Goal: Task Accomplishment & Management: Complete application form

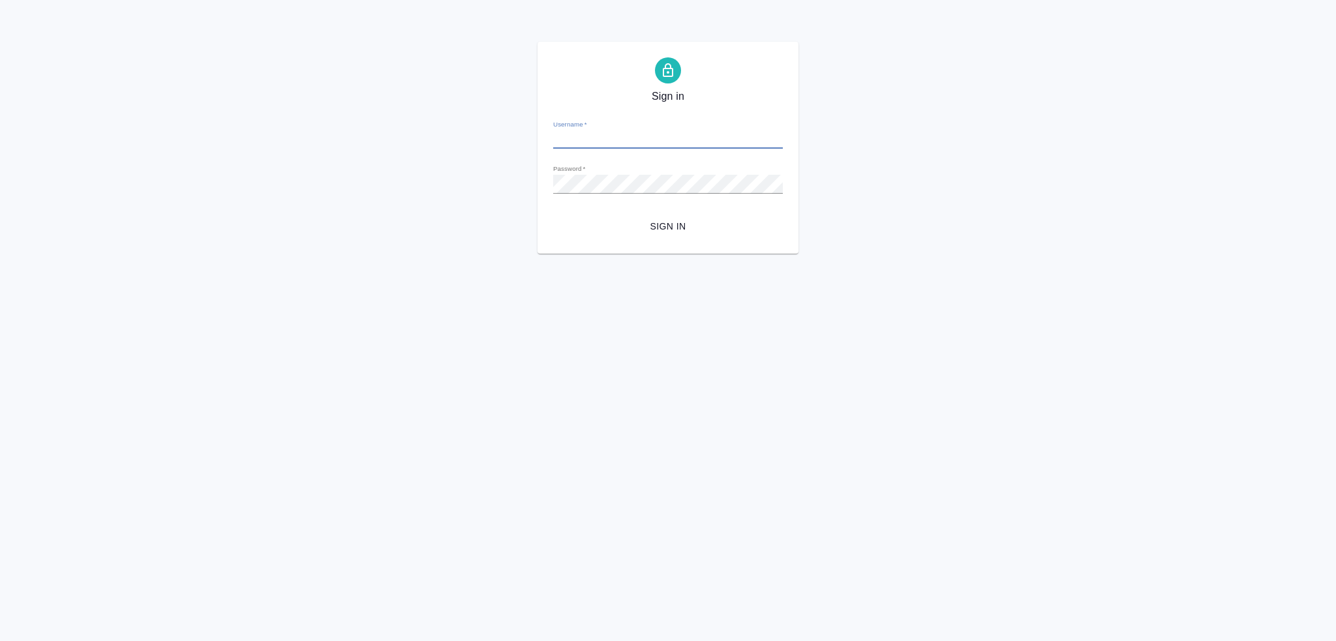
type input "[PERSON_NAME][EMAIL_ADDRESS][DOMAIN_NAME]"
click at [676, 224] on span "Sign in" at bounding box center [668, 227] width 209 height 16
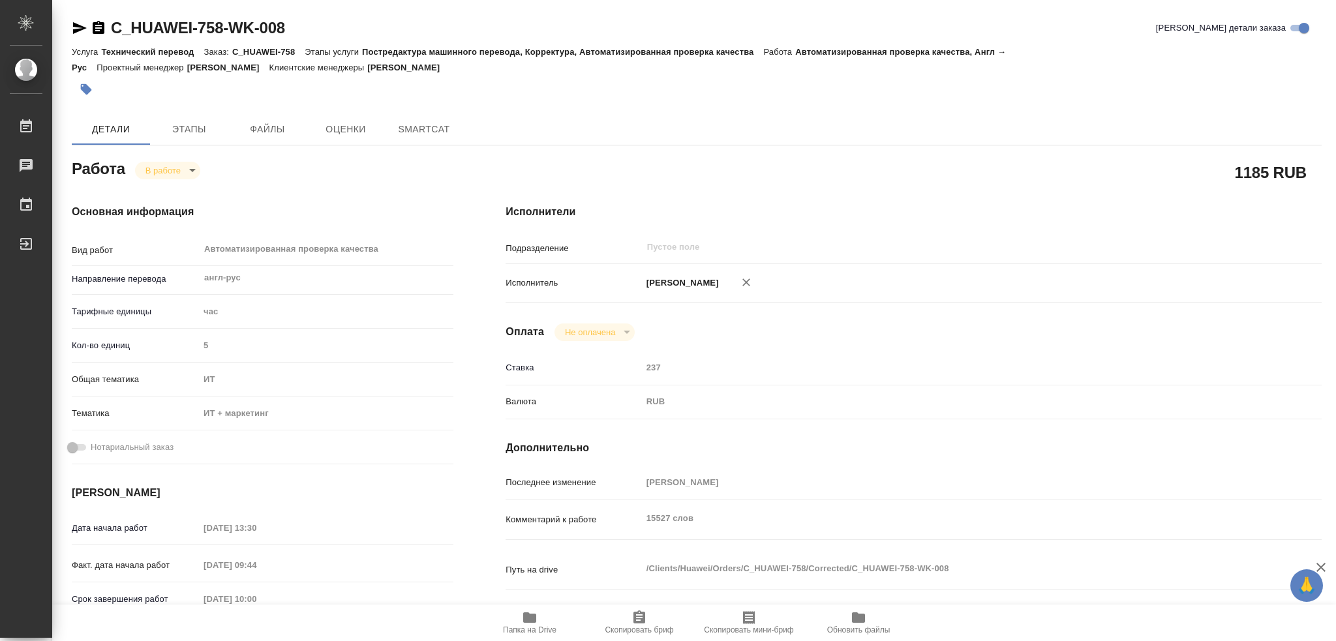
type textarea "x"
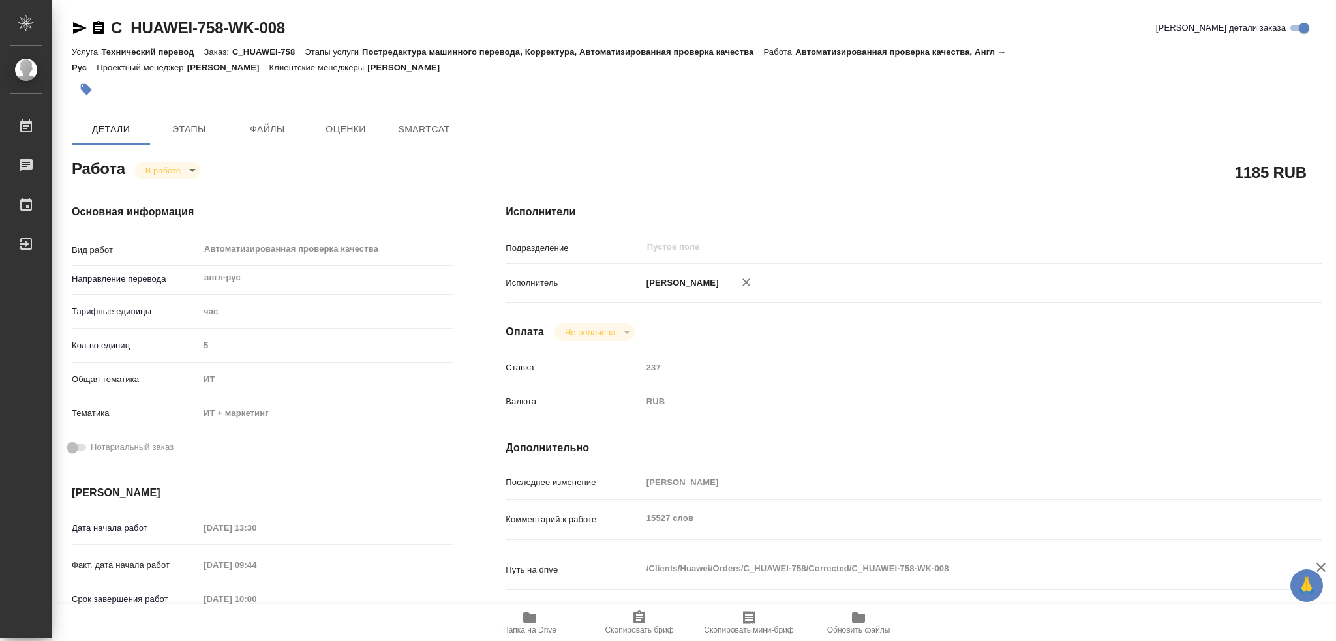
type textarea "x"
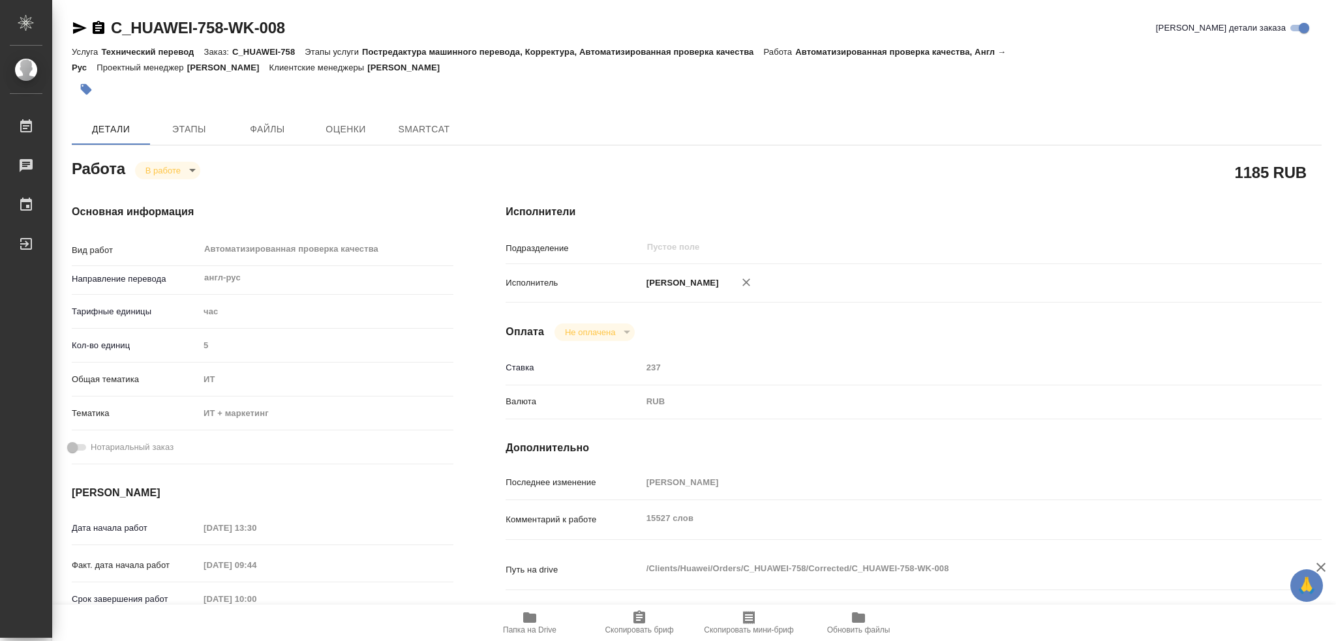
type textarea "x"
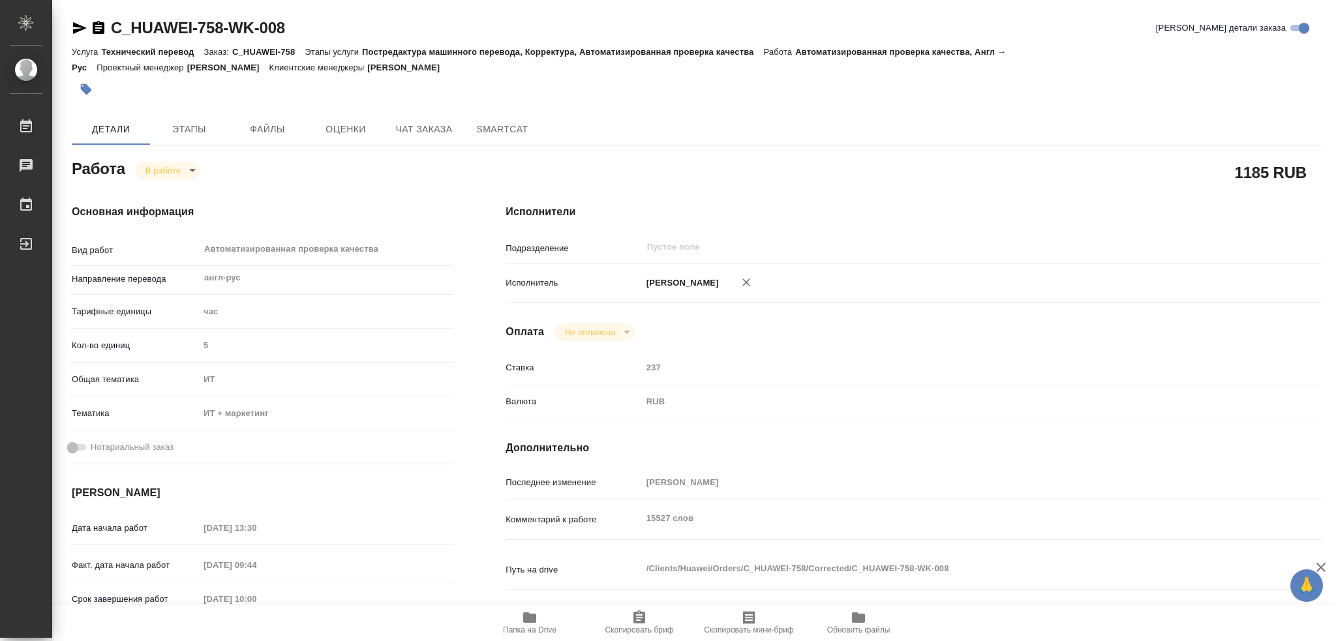
type textarea "x"
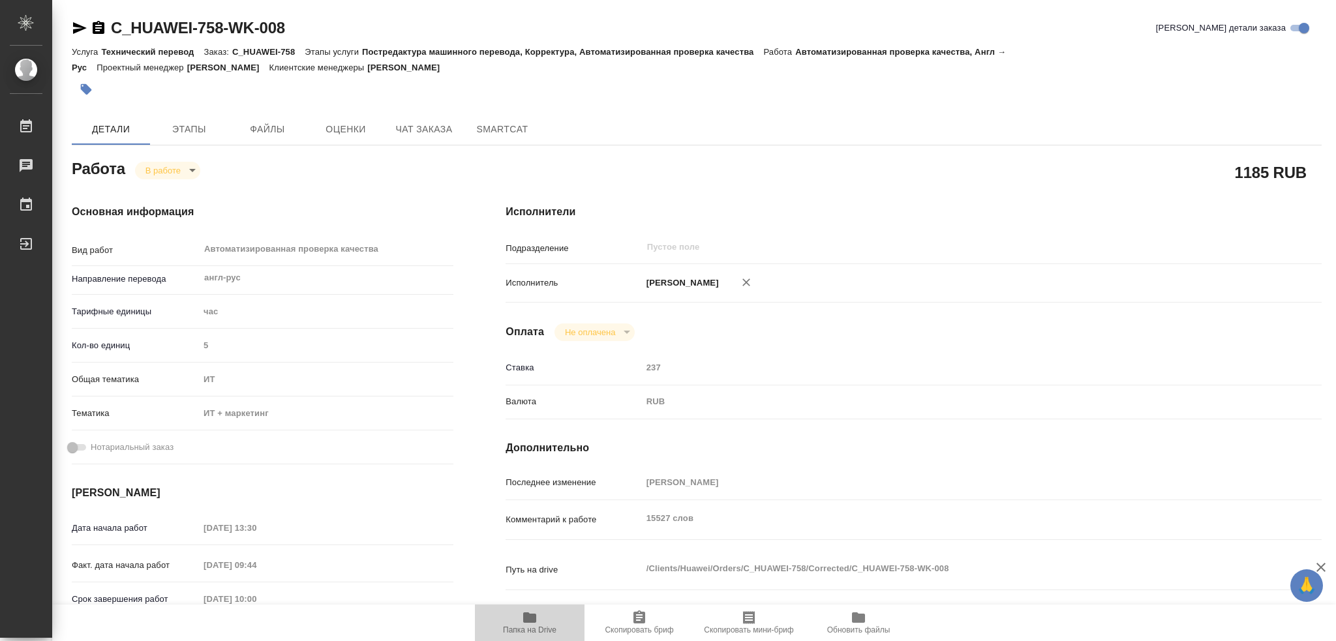
click at [529, 616] on icon "button" at bounding box center [529, 617] width 13 height 10
type textarea "x"
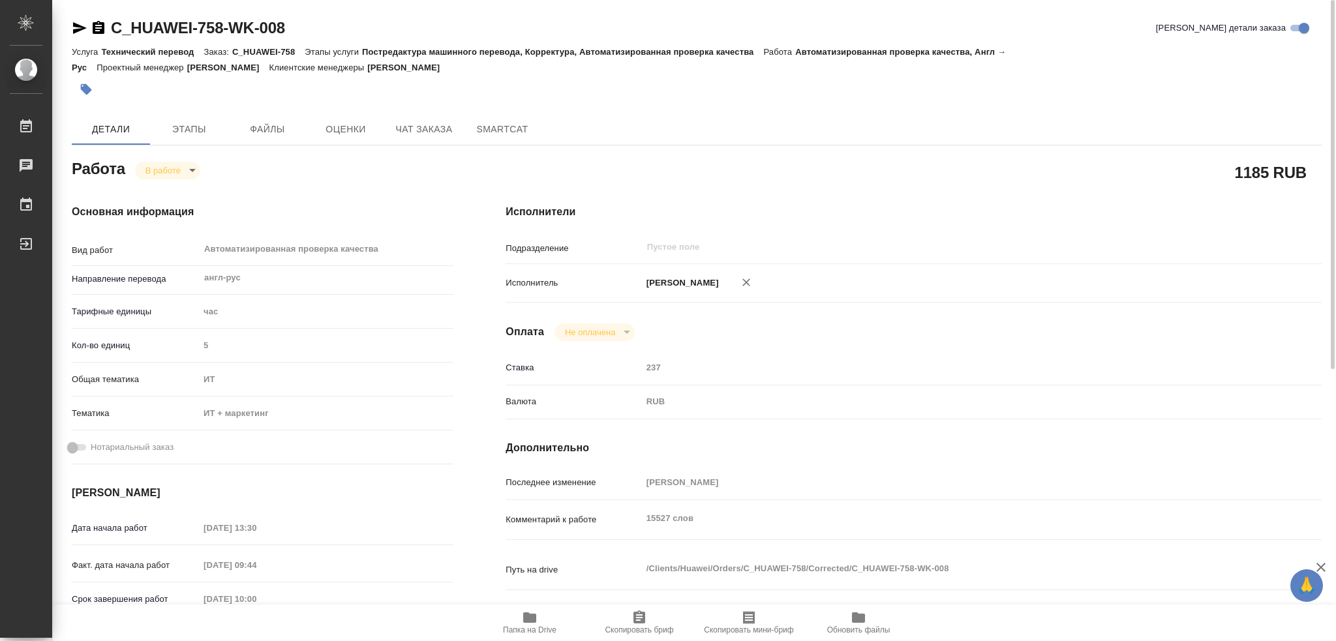
type textarea "x"
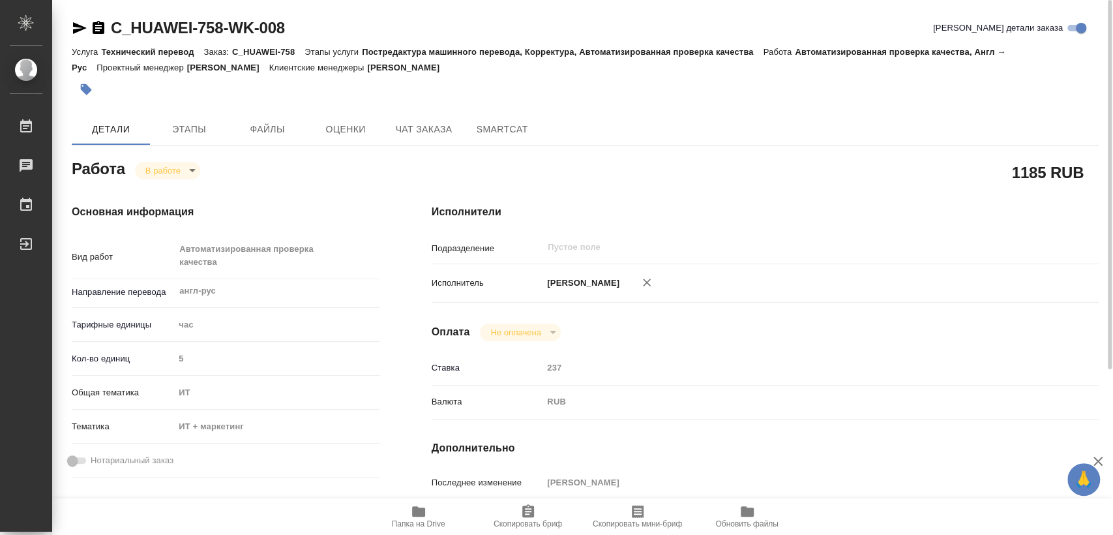
type textarea "x"
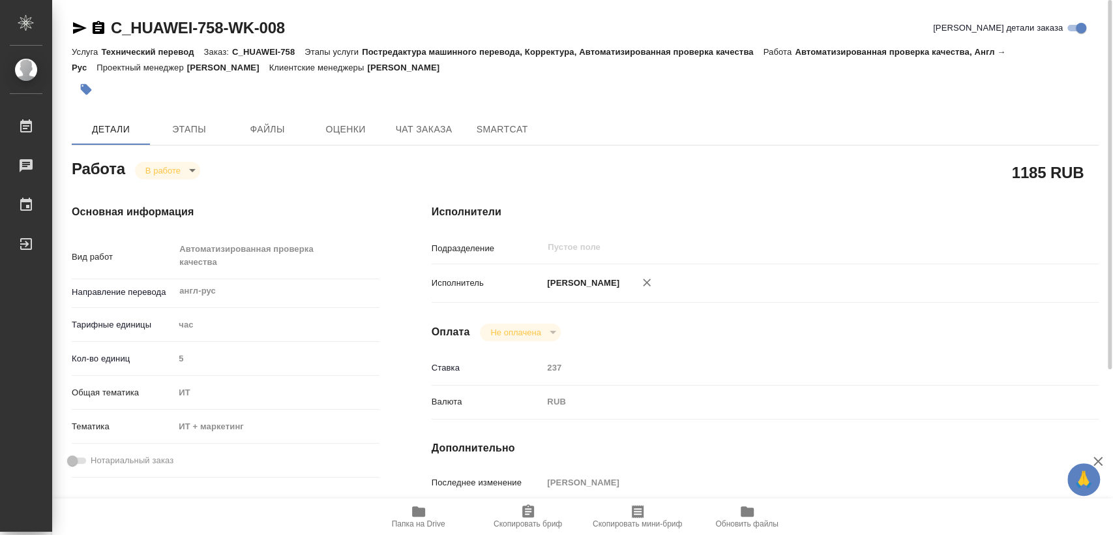
click at [96, 29] on icon "button" at bounding box center [99, 27] width 12 height 13
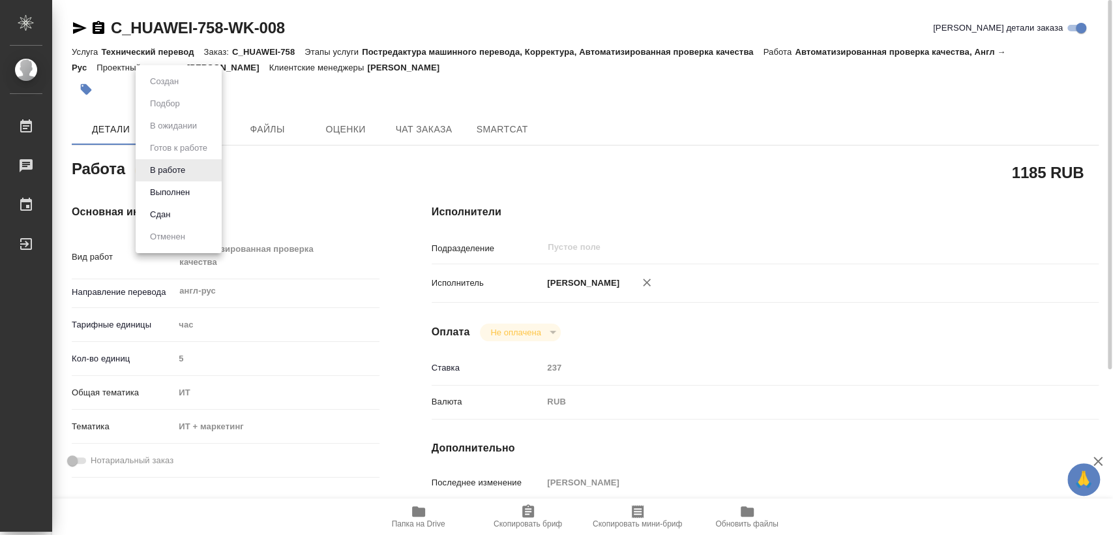
click at [192, 171] on body "🙏 .cls-1 fill:#fff; AWATERA Kozinets [PERSON_NAME] 0 Чаты График Выйти C_HUAWEI…" at bounding box center [556, 267] width 1113 height 535
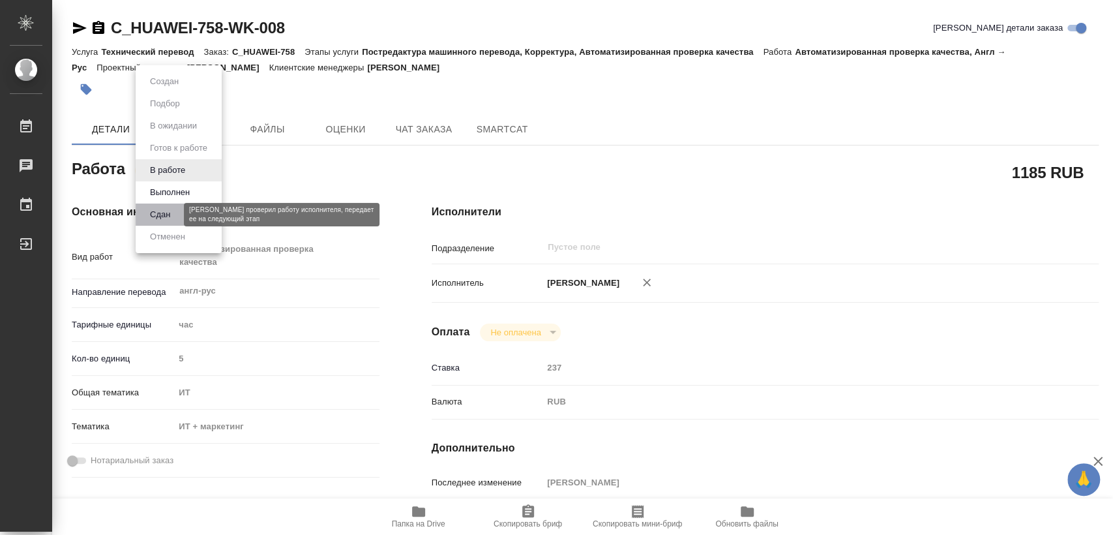
click at [166, 215] on button "Сдан" at bounding box center [160, 214] width 28 height 14
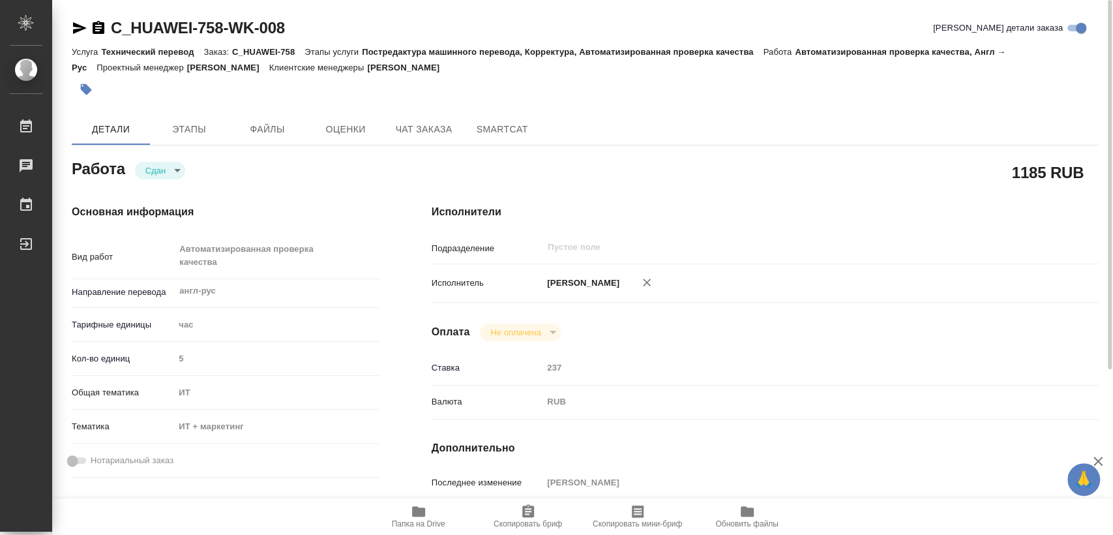
type textarea "x"
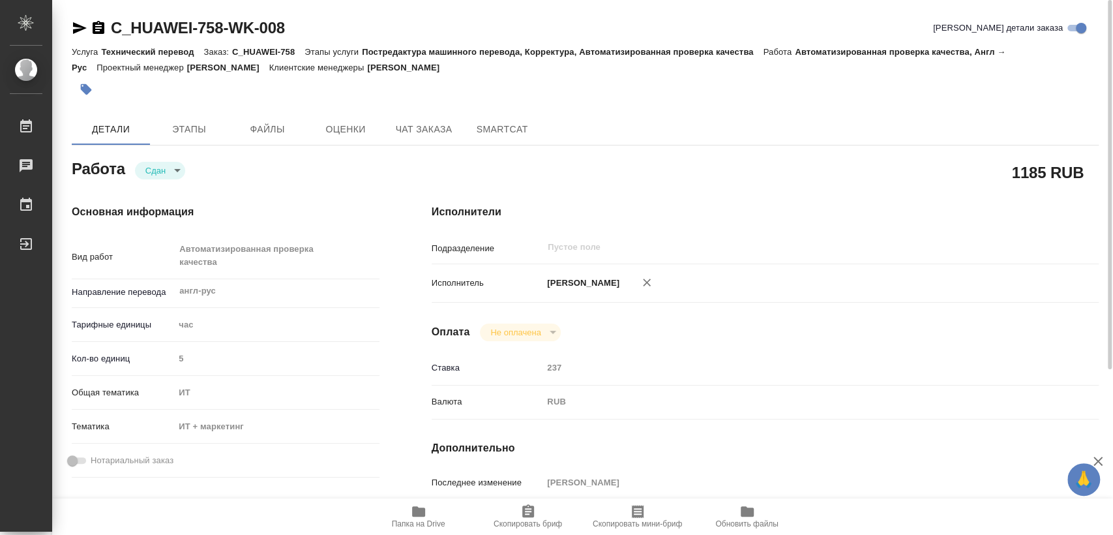
type textarea "x"
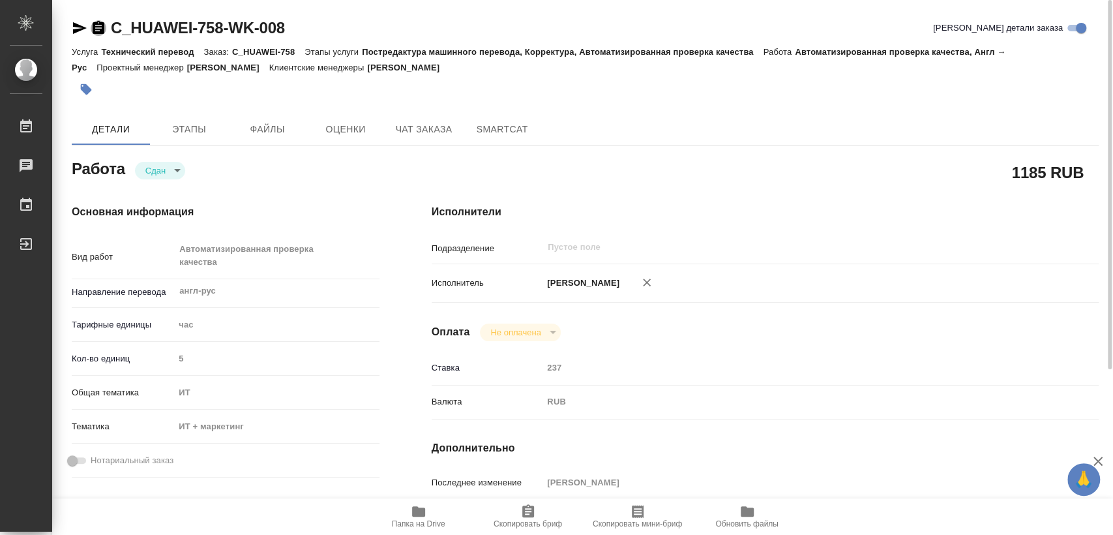
click at [100, 29] on icon "button" at bounding box center [99, 27] width 12 height 13
